Goal: Transaction & Acquisition: Purchase product/service

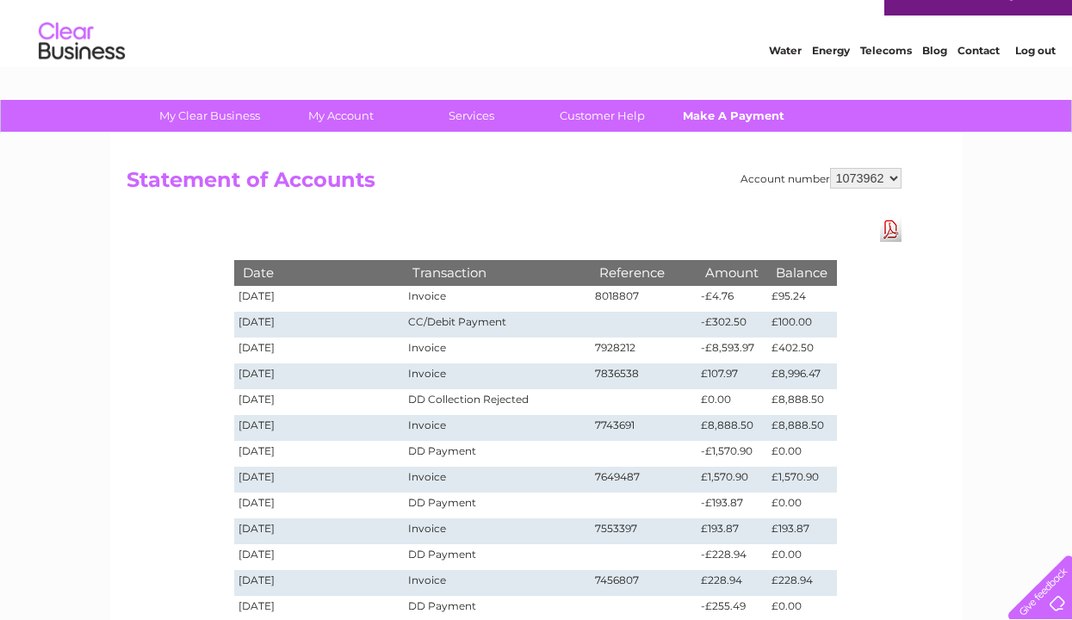
click at [741, 121] on link "Make A Payment" at bounding box center [733, 116] width 142 height 32
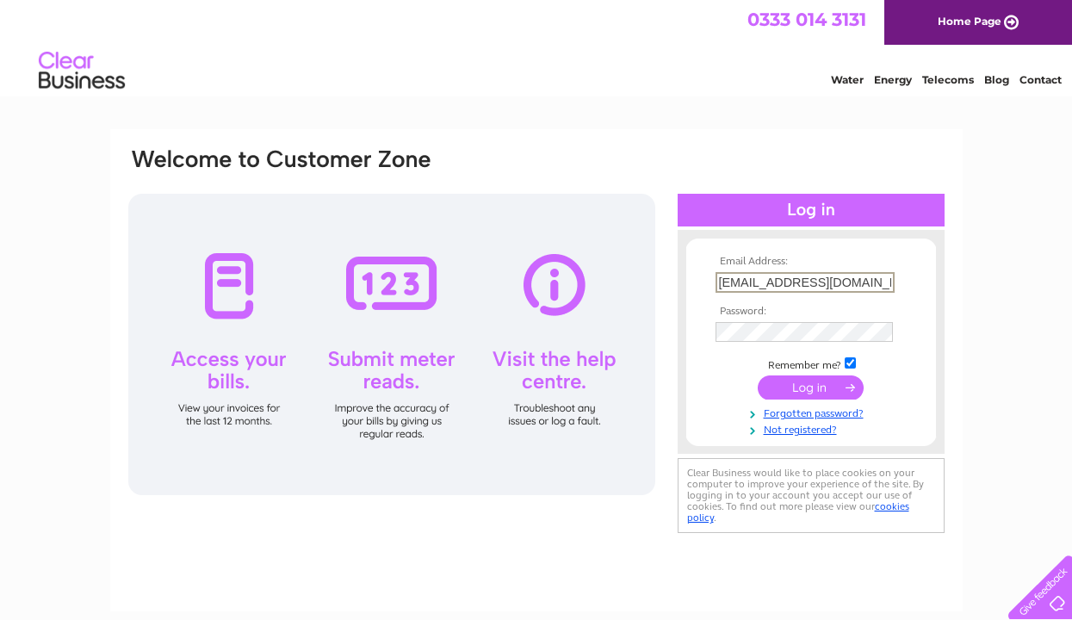
type input "alanwalker87425@hotmail.com"
click at [821, 388] on input "submit" at bounding box center [810, 386] width 106 height 24
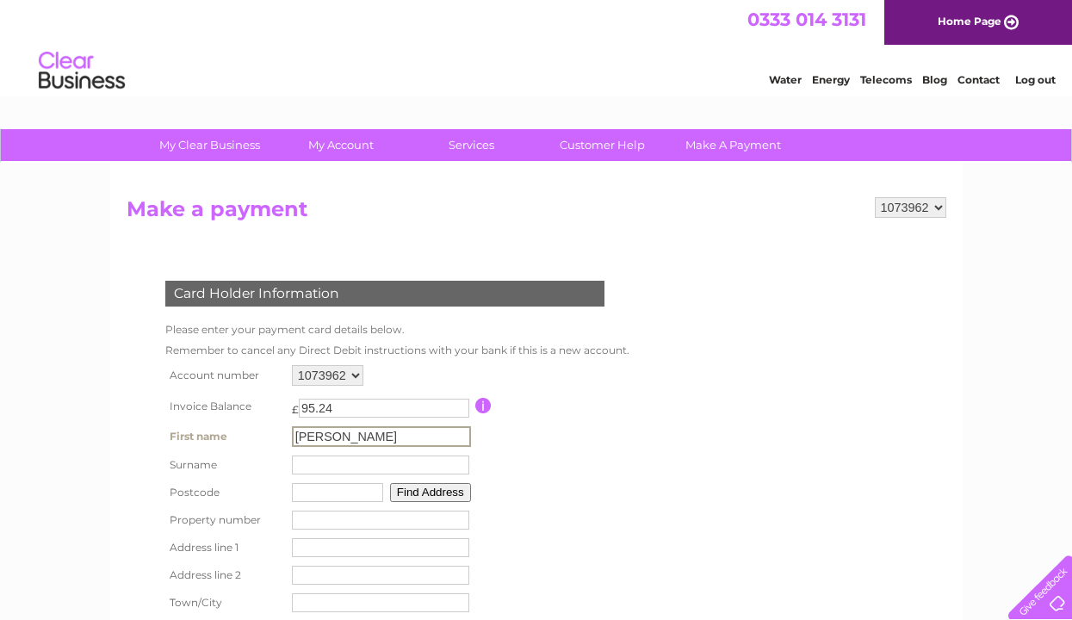
type input "Alan"
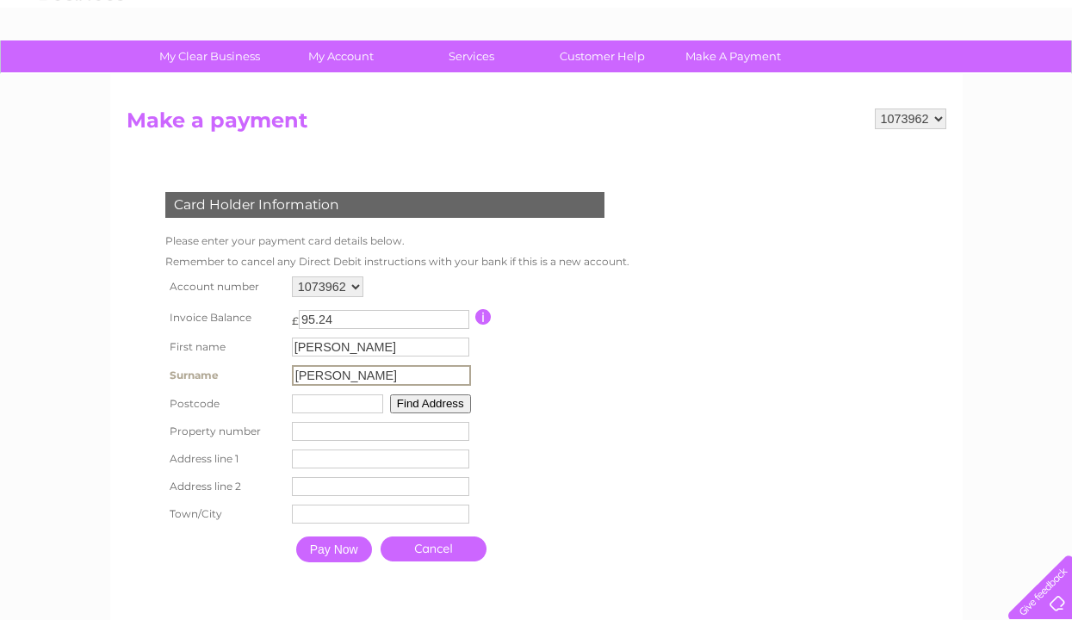
scroll to position [97, 0]
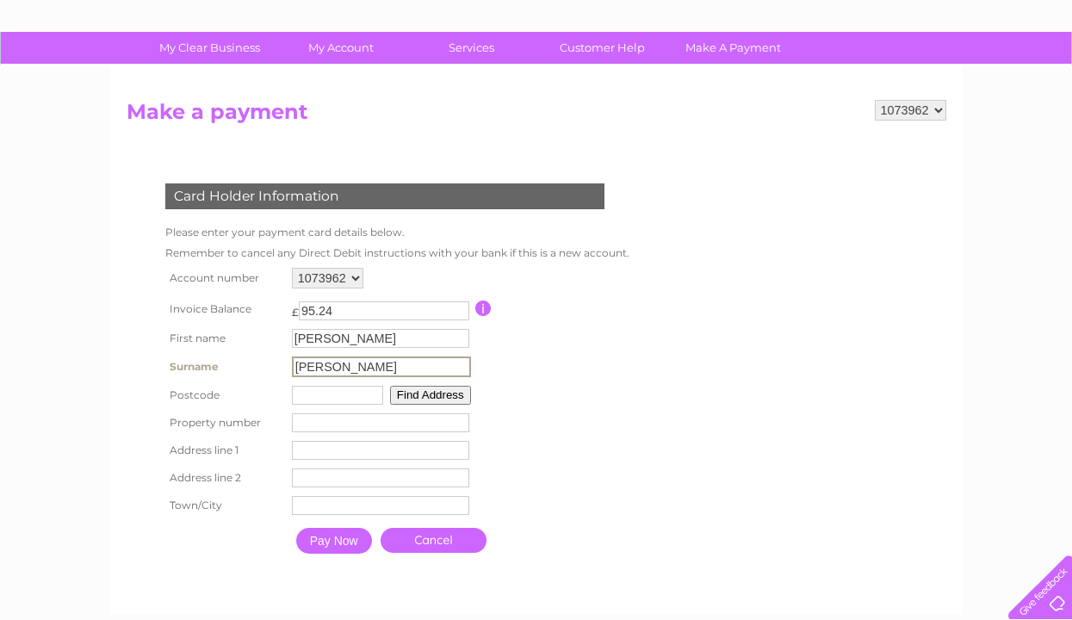
type input "Walker"
type input "hx26dd"
click at [343, 541] on input "Pay Now" at bounding box center [332, 539] width 76 height 26
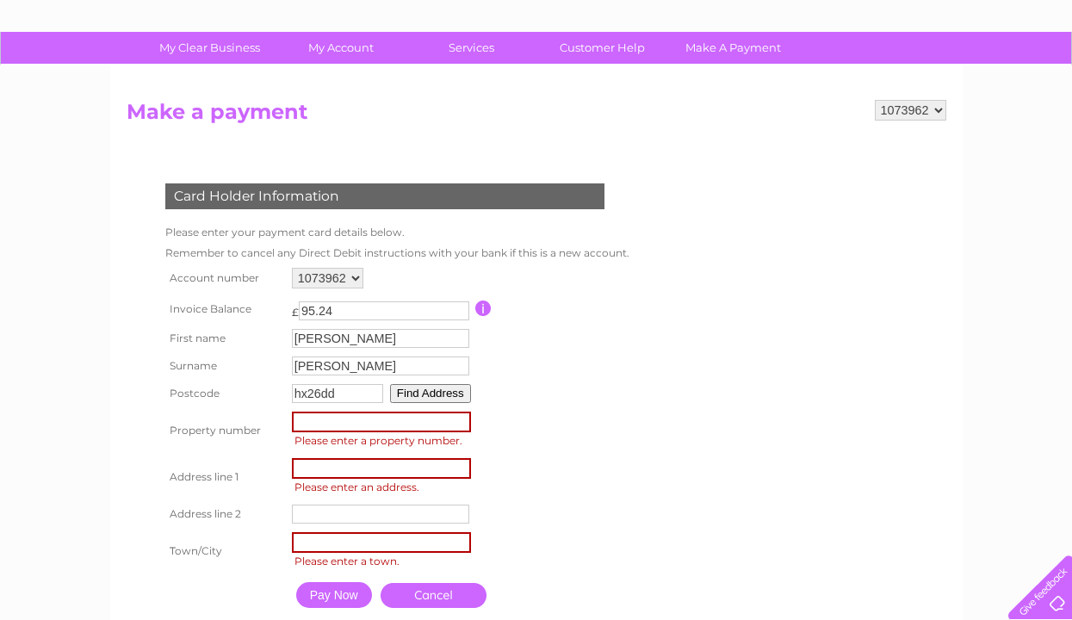
click at [366, 425] on input "number" at bounding box center [381, 421] width 179 height 21
type input "Danny lane"
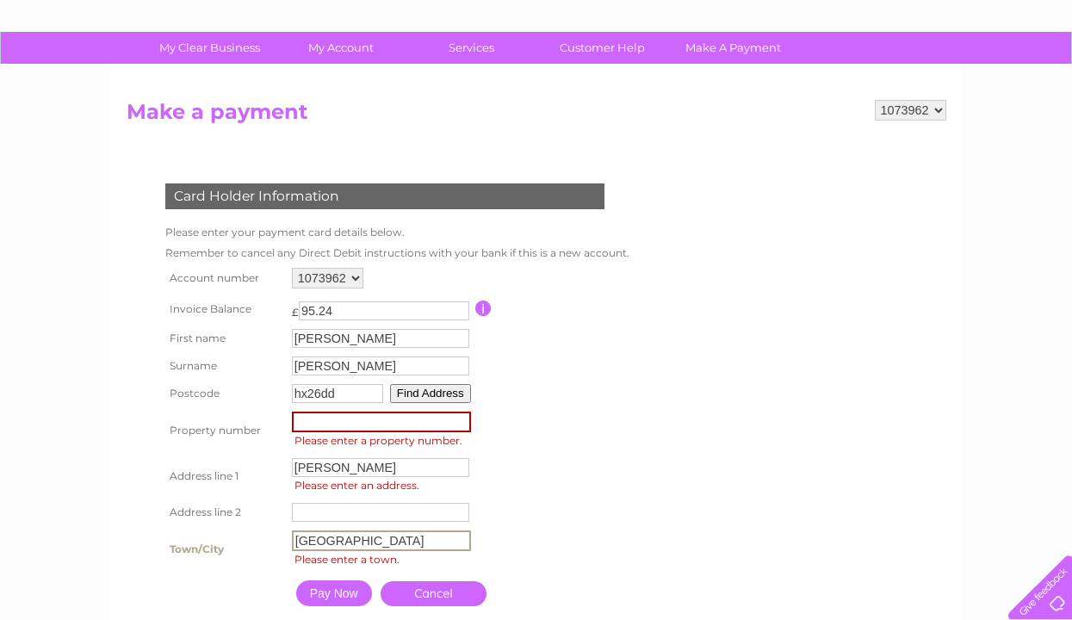
type input "Halifax"
click at [348, 595] on input "Pay Now" at bounding box center [334, 591] width 76 height 26
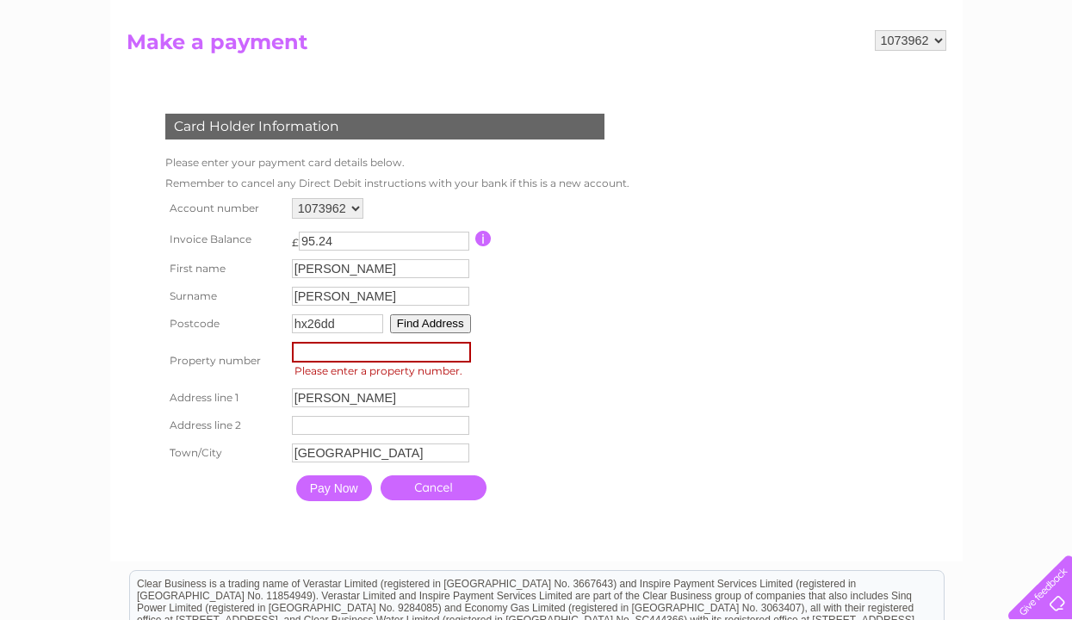
scroll to position [169, 0]
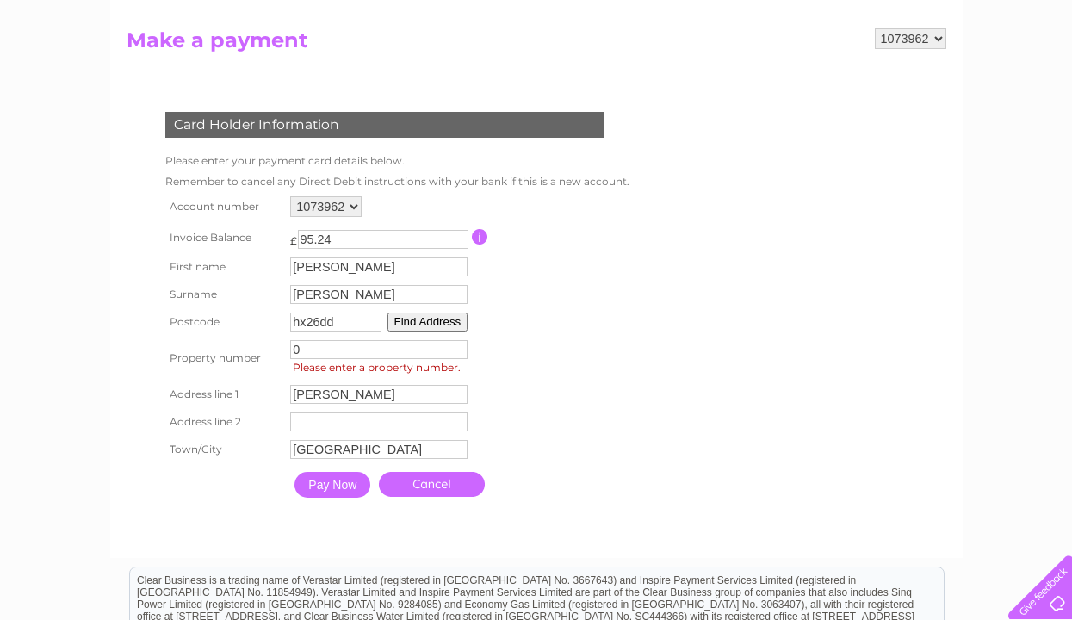
type input "0"
drag, startPoint x: 357, startPoint y: 483, endPoint x: 357, endPoint y: 7, distance: 476.0
click at [357, 483] on input "Pay Now" at bounding box center [332, 485] width 76 height 26
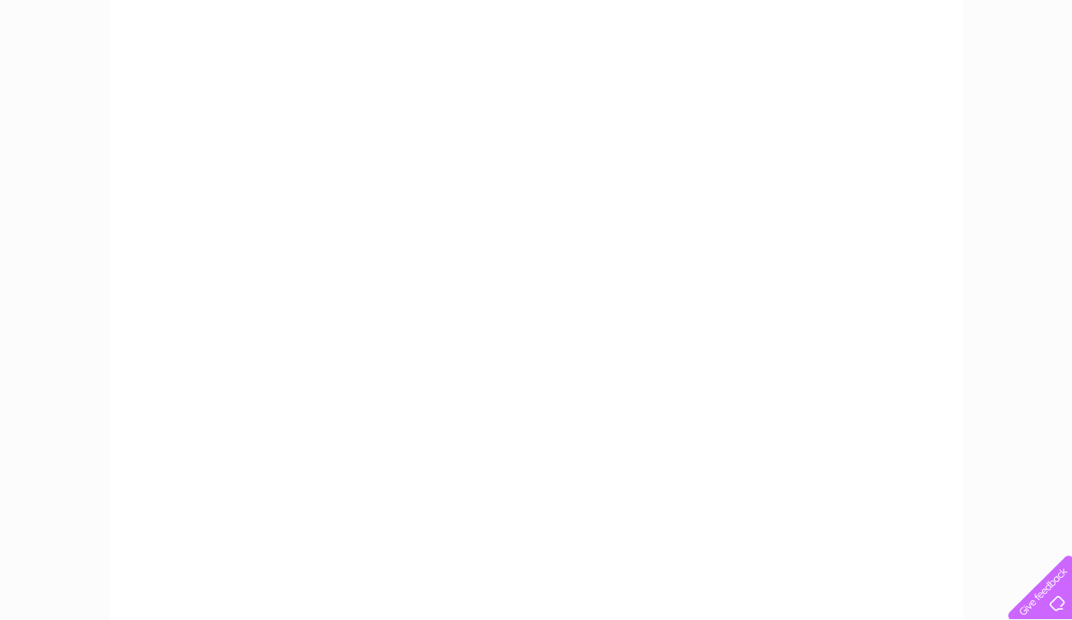
scroll to position [329, 0]
